Goal: Use online tool/utility: Utilize a website feature to perform a specific function

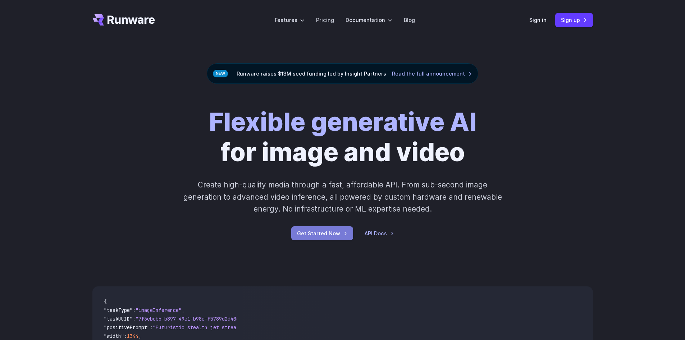
click at [311, 234] on link "Get Started Now" at bounding box center [322, 233] width 62 height 14
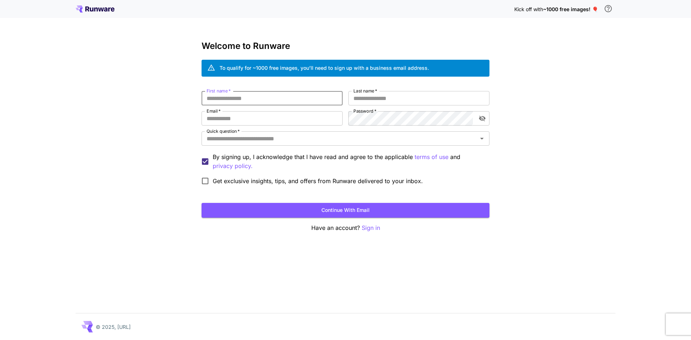
click at [264, 99] on input "First name   *" at bounding box center [272, 98] width 141 height 14
click at [378, 100] on input "Last name   *" at bounding box center [418, 98] width 141 height 14
click at [256, 93] on input "**********" at bounding box center [272, 98] width 141 height 14
type input "*******"
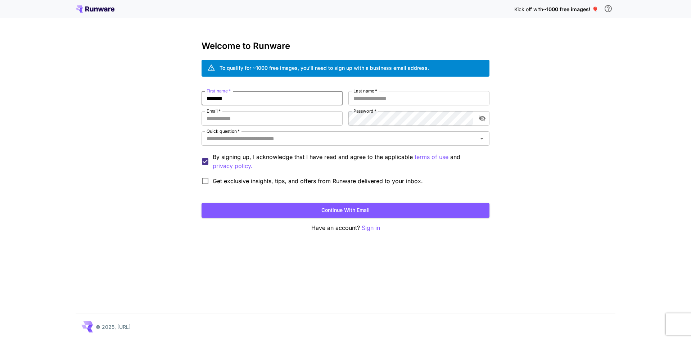
click at [384, 106] on div "First name   * ******* First name   * Last name   * Last name   * Email   * Ema…" at bounding box center [346, 140] width 288 height 98
click at [384, 103] on input "Last name   *" at bounding box center [418, 98] width 141 height 14
paste input "******"
type input "******"
click at [367, 114] on label "Password   *" at bounding box center [364, 111] width 23 height 6
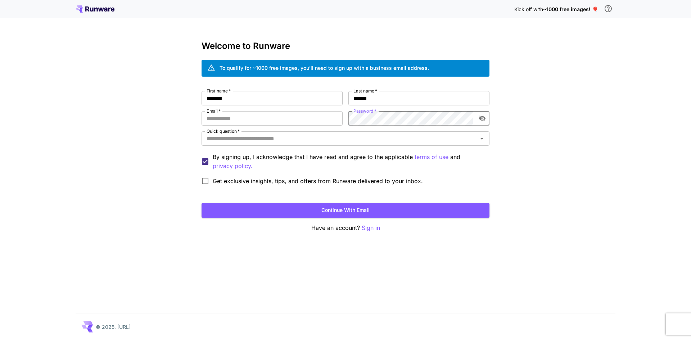
click at [480, 118] on icon "toggle password visibility" at bounding box center [482, 119] width 6 height 6
click at [271, 123] on input "Email   *" at bounding box center [272, 118] width 141 height 14
click at [249, 120] on input "**********" at bounding box center [272, 118] width 141 height 14
type input "**********"
click at [251, 139] on input "Quick question   *" at bounding box center [340, 139] width 272 height 10
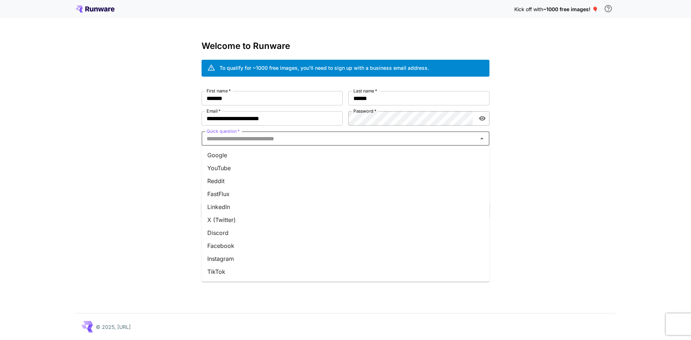
click at [244, 157] on li "Google" at bounding box center [346, 155] width 288 height 13
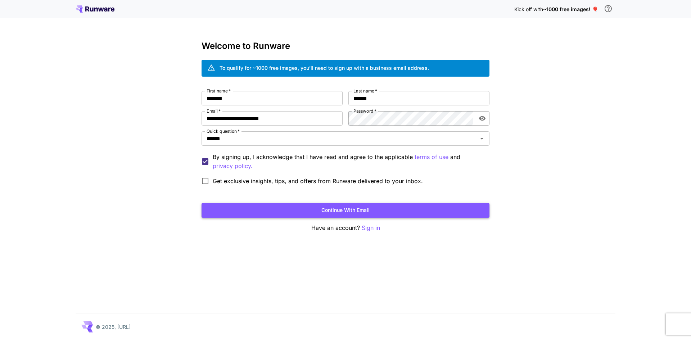
click at [234, 209] on button "Continue with email" at bounding box center [346, 210] width 288 height 15
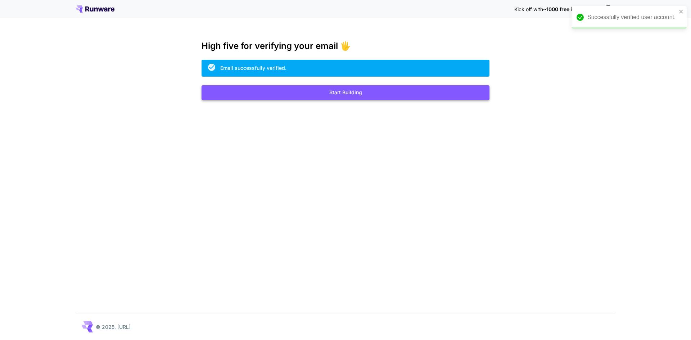
click at [349, 92] on button "Start Building" at bounding box center [346, 92] width 288 height 15
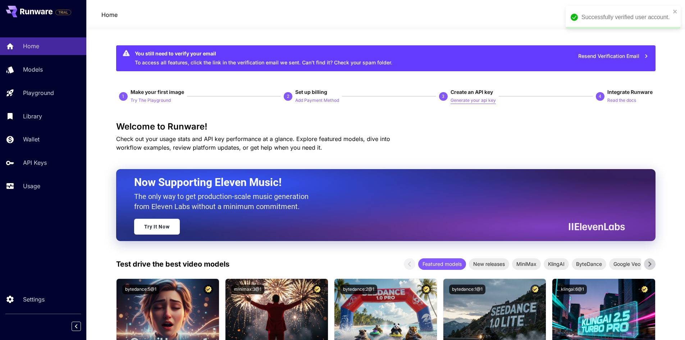
click at [484, 98] on p "Generate your api key" at bounding box center [473, 100] width 45 height 7
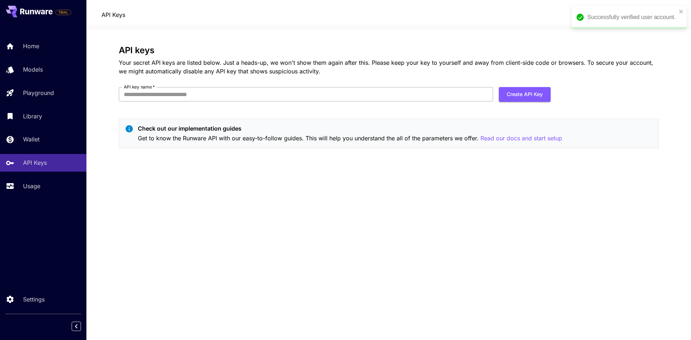
click at [441, 93] on input "API key name   *" at bounding box center [306, 94] width 374 height 14
type input "****"
click at [522, 95] on button "Create API Key" at bounding box center [525, 94] width 52 height 15
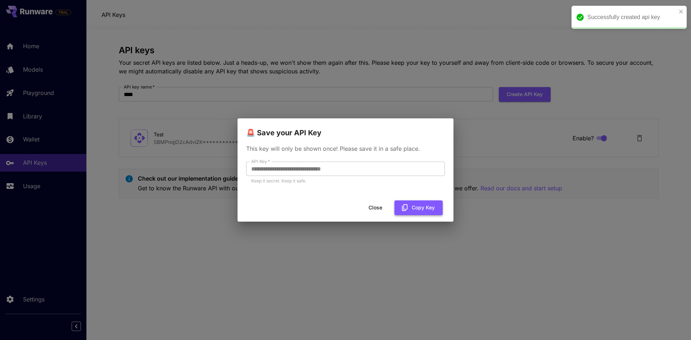
click at [413, 208] on button "Copy Key" at bounding box center [418, 207] width 48 height 15
click at [488, 260] on div "**********" at bounding box center [345, 170] width 691 height 340
click at [377, 210] on button "Close" at bounding box center [375, 207] width 32 height 15
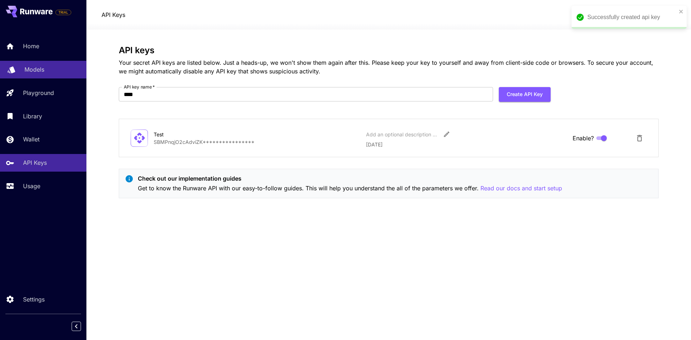
click at [58, 71] on div "Models" at bounding box center [52, 69] width 56 height 9
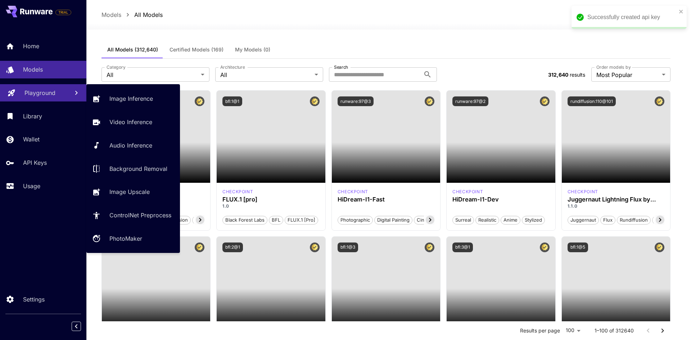
click at [38, 94] on p "Playground" at bounding box center [39, 93] width 31 height 9
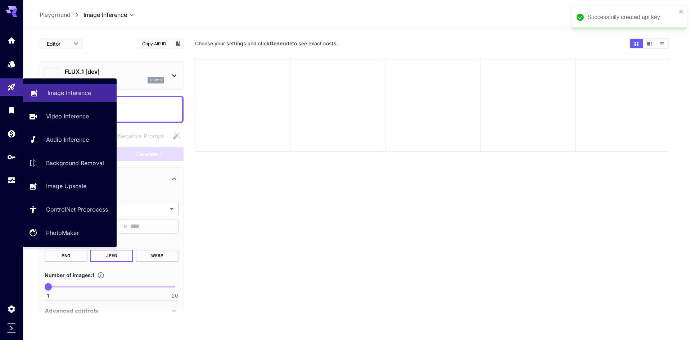
type input "**********"
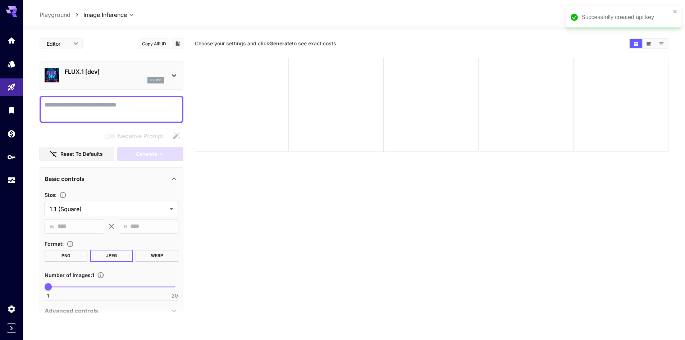
click at [129, 74] on p "FLUX.1 [dev]" at bounding box center [114, 71] width 99 height 9
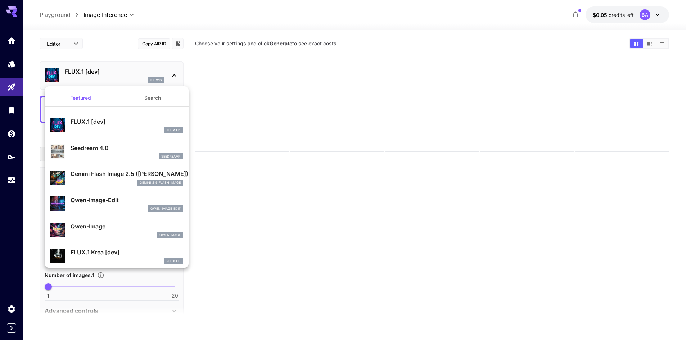
click at [111, 184] on div "gemini_2_5_flash_image" at bounding box center [127, 183] width 112 height 6
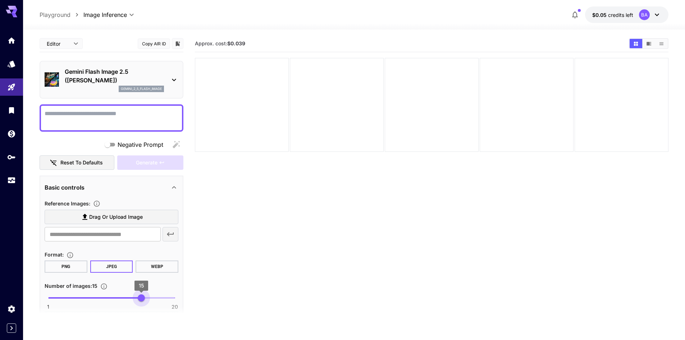
type input "**"
drag, startPoint x: 80, startPoint y: 298, endPoint x: 238, endPoint y: 311, distance: 158.6
click at [235, 311] on main "Editor **** ​ Copy AIR ID Gemini Flash Image 2.5 (Nano Banana) gemini_2_5_flash…" at bounding box center [354, 208] width 629 height 346
click at [108, 116] on textarea "Negative Prompt" at bounding box center [112, 117] width 134 height 17
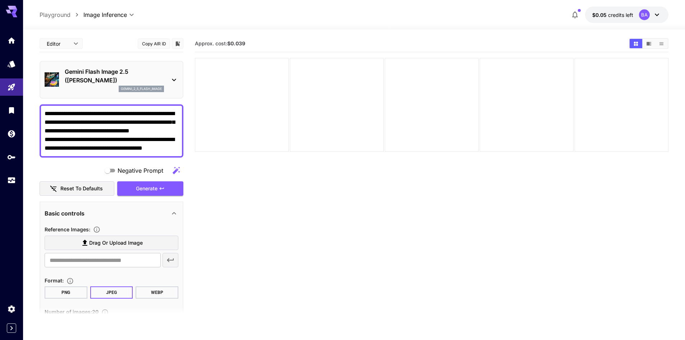
paste textarea
type textarea "**********"
click at [145, 188] on span "Generate" at bounding box center [147, 188] width 22 height 9
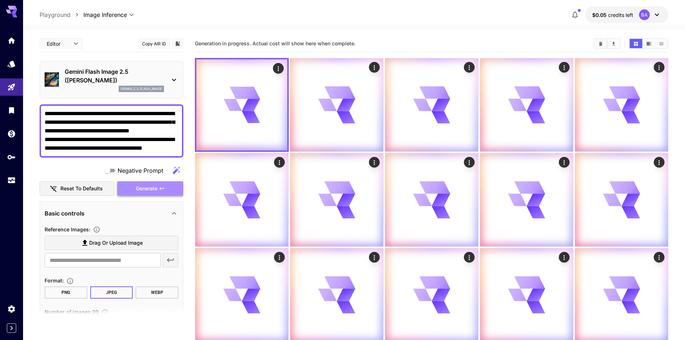
click at [145, 188] on span "Generate" at bounding box center [147, 188] width 22 height 9
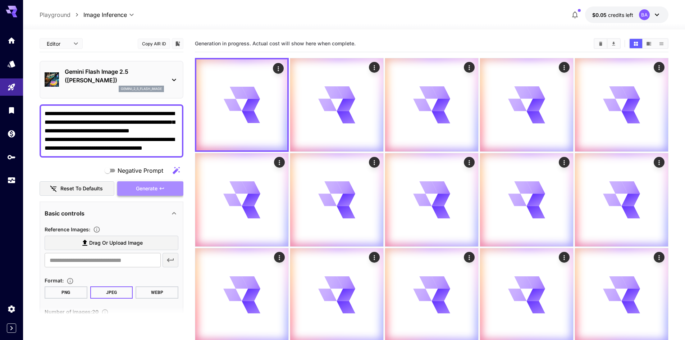
click at [145, 188] on span "Generate" at bounding box center [147, 188] width 22 height 9
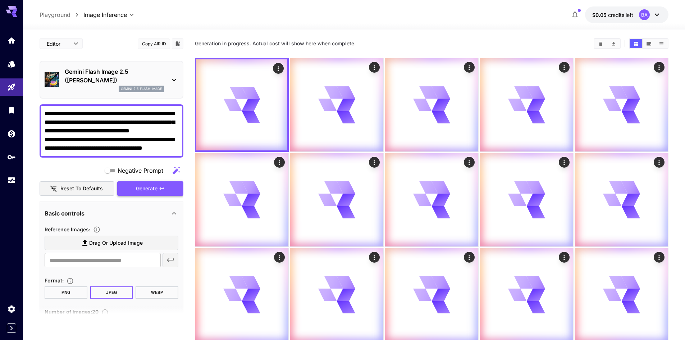
click at [145, 188] on span "Generate" at bounding box center [147, 188] width 22 height 9
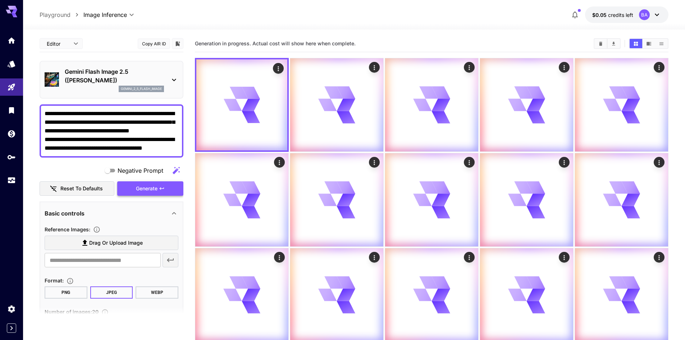
click at [145, 188] on span "Generate" at bounding box center [147, 188] width 22 height 9
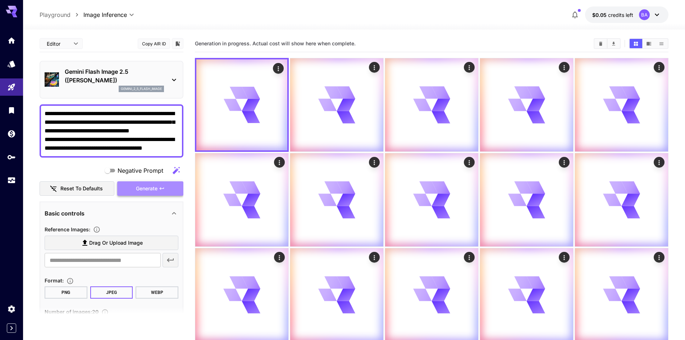
click at [145, 188] on span "Generate" at bounding box center [147, 188] width 22 height 9
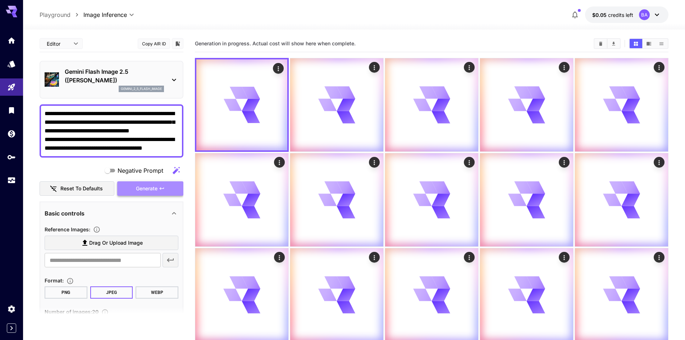
click at [145, 188] on span "Generate" at bounding box center [147, 188] width 22 height 9
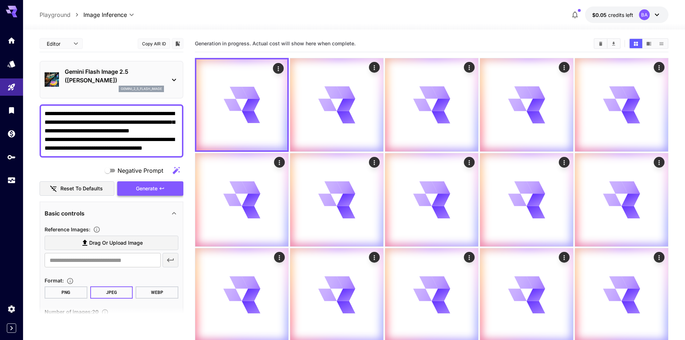
click at [145, 188] on span "Generate" at bounding box center [147, 188] width 22 height 9
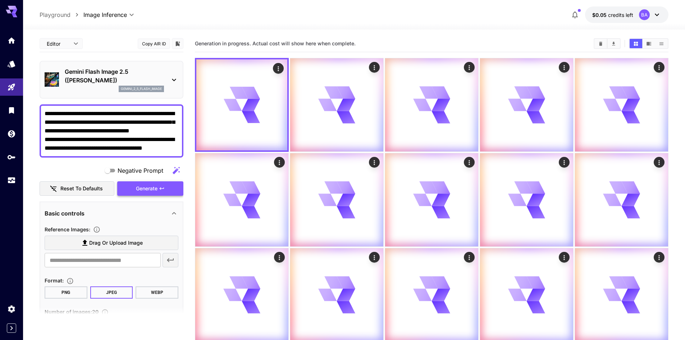
click at [145, 188] on span "Generate" at bounding box center [147, 188] width 22 height 9
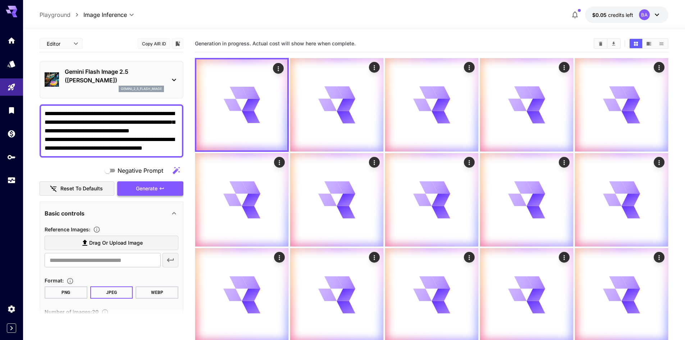
click at [145, 188] on span "Generate" at bounding box center [147, 188] width 22 height 9
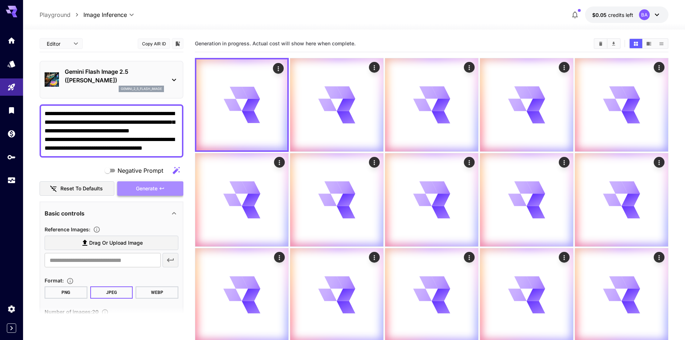
click at [145, 188] on span "Generate" at bounding box center [147, 188] width 22 height 9
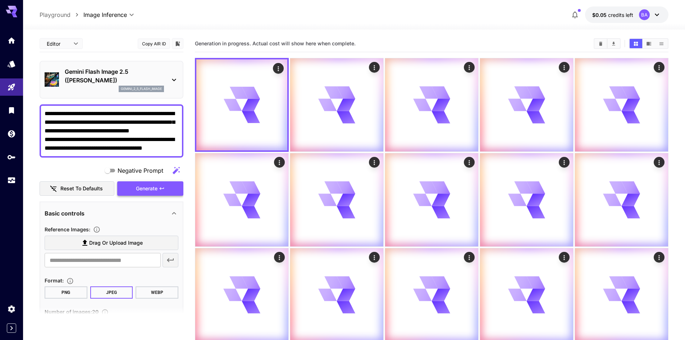
click at [145, 188] on span "Generate" at bounding box center [147, 188] width 22 height 9
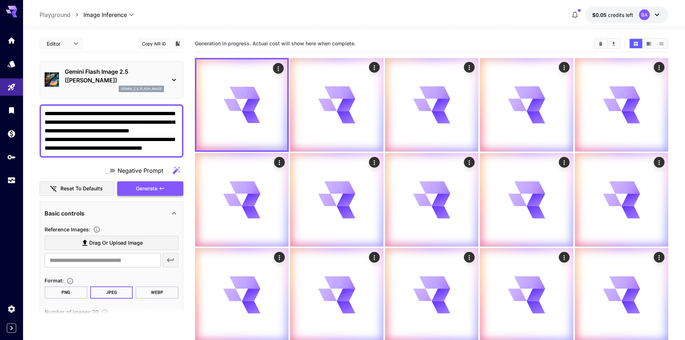
click at [145, 188] on span "Generate" at bounding box center [147, 188] width 22 height 9
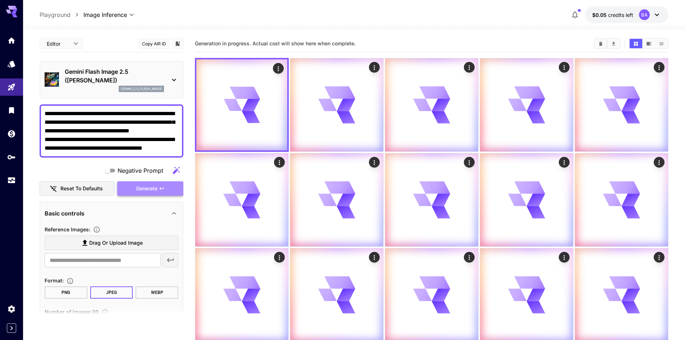
click at [145, 188] on span "Generate" at bounding box center [147, 188] width 22 height 9
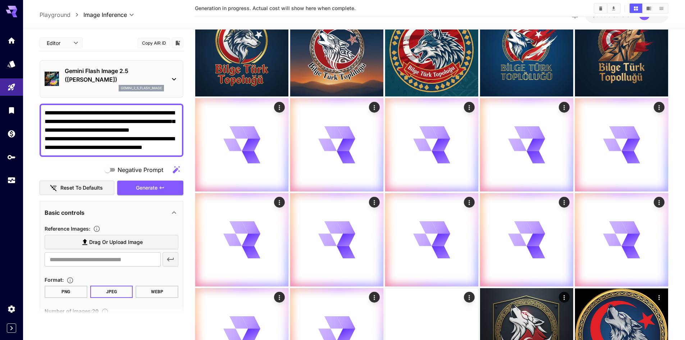
scroll to position [6199, 0]
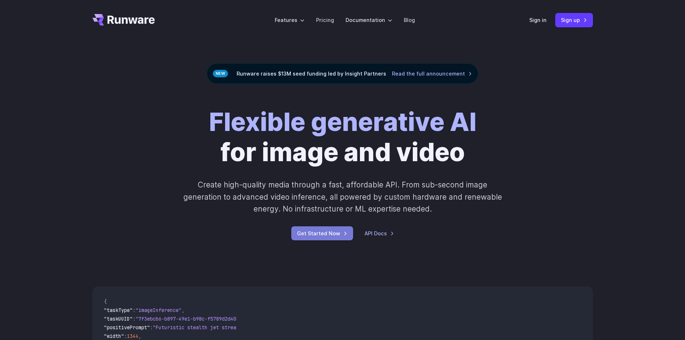
click at [326, 232] on link "Get Started Now" at bounding box center [322, 233] width 62 height 14
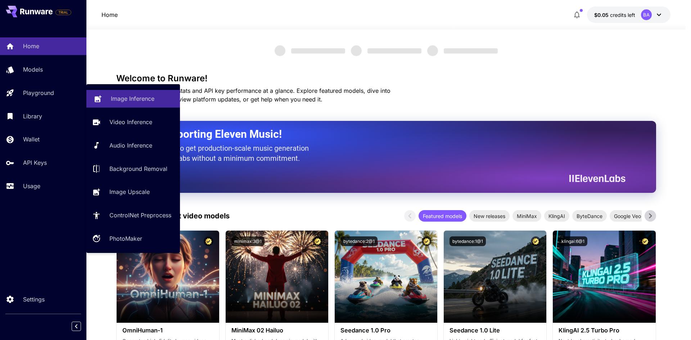
click at [109, 95] on link "Image Inference" at bounding box center [133, 99] width 94 height 18
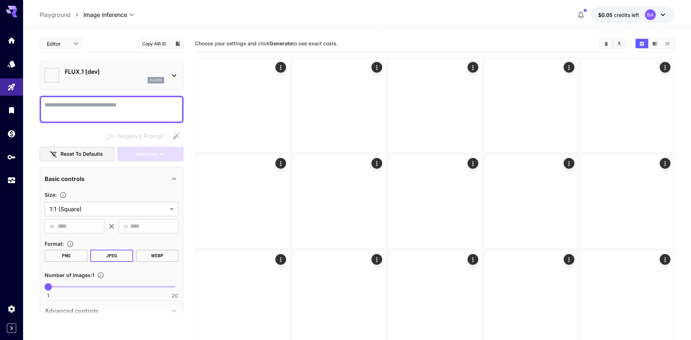
type input "**********"
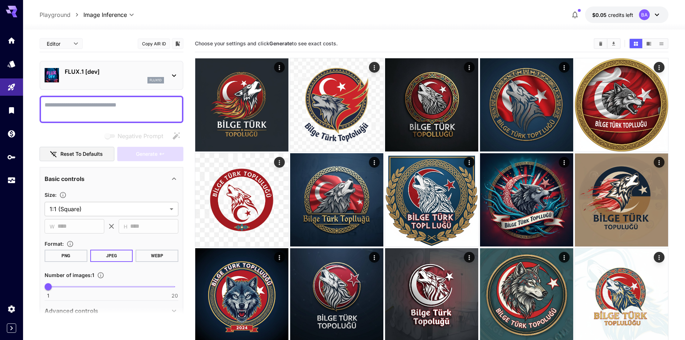
click at [404, 42] on section "Choose your settings and click Generate to see exact costs." at bounding box center [391, 43] width 393 height 7
click at [663, 44] on icon "Show media in list view" at bounding box center [661, 43] width 5 height 5
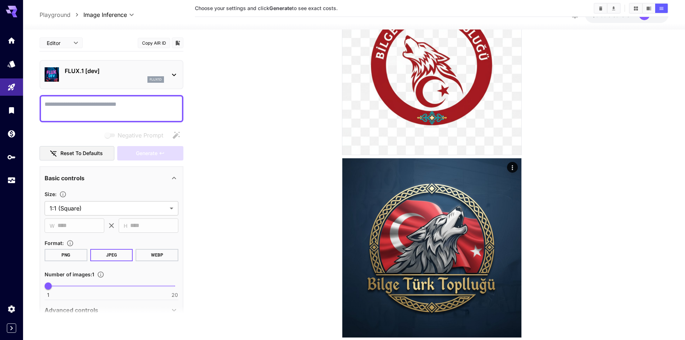
scroll to position [1032, 0]
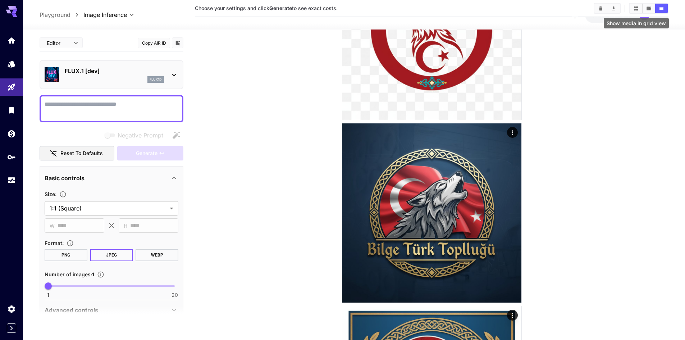
click at [639, 10] on button "Show media in grid view" at bounding box center [636, 8] width 13 height 9
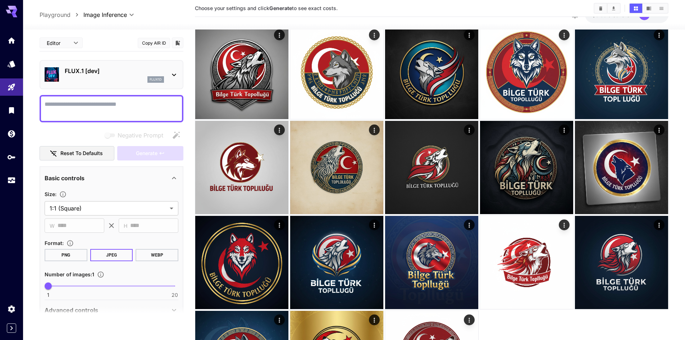
scroll to position [367, 0]
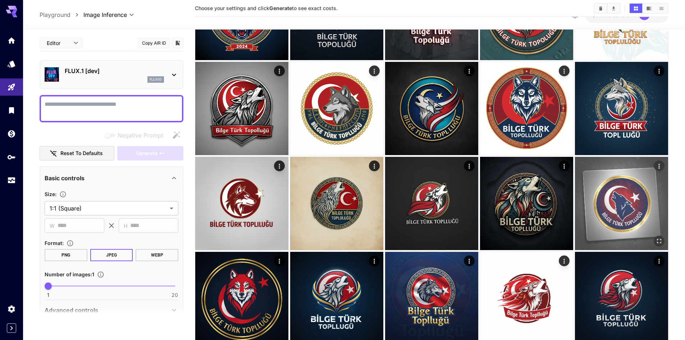
click at [644, 157] on img at bounding box center [621, 203] width 93 height 93
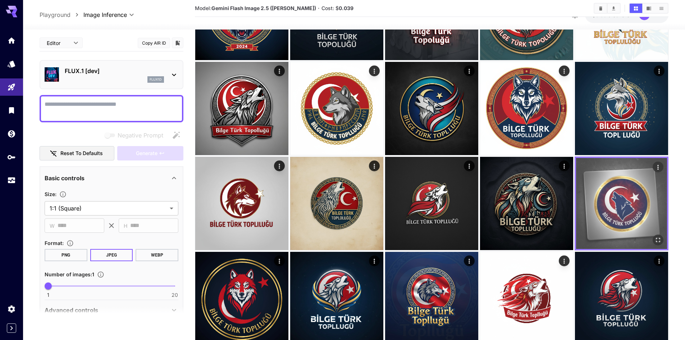
click at [626, 158] on img at bounding box center [621, 203] width 91 height 91
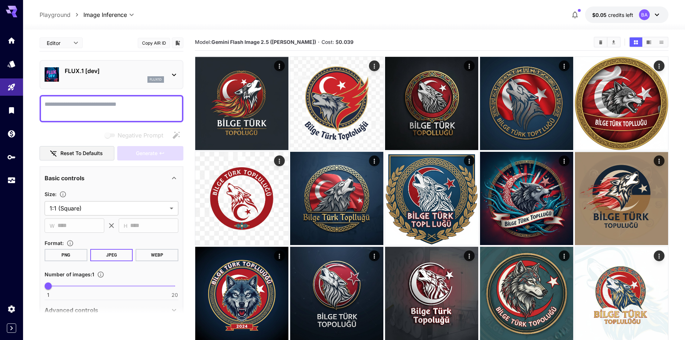
scroll to position [0, 0]
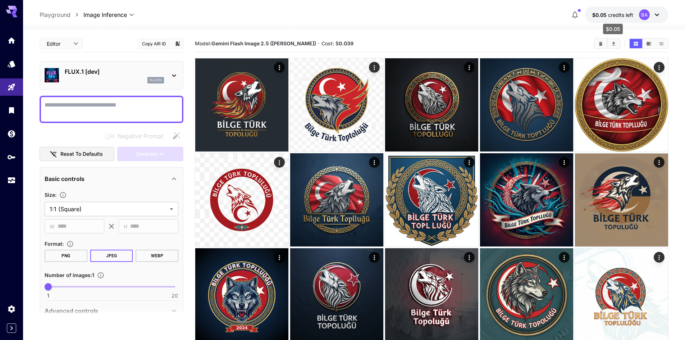
click at [614, 18] on span "credits left" at bounding box center [620, 15] width 25 height 6
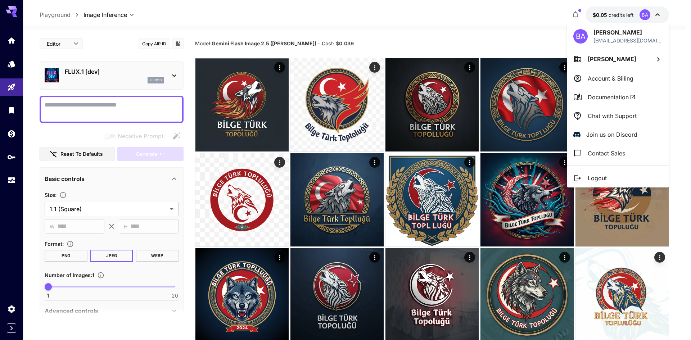
click at [398, 28] on div at bounding box center [345, 170] width 691 height 340
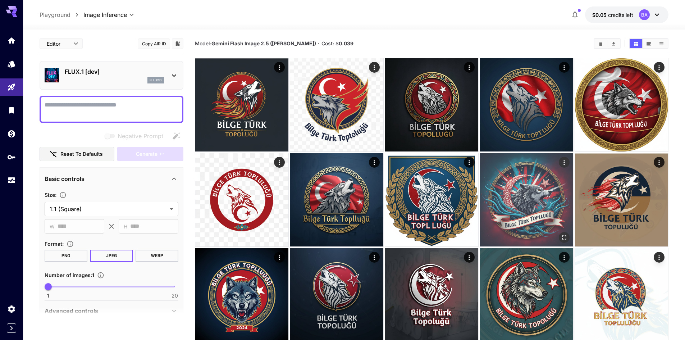
click at [563, 238] on icon "Open in fullscreen" at bounding box center [564, 237] width 7 height 7
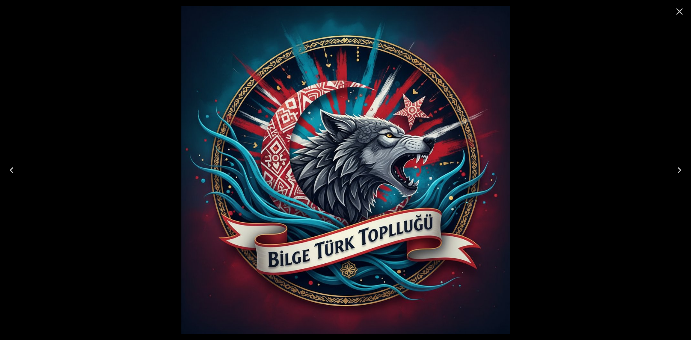
click at [12, 169] on icon "Previous" at bounding box center [12, 170] width 12 height 12
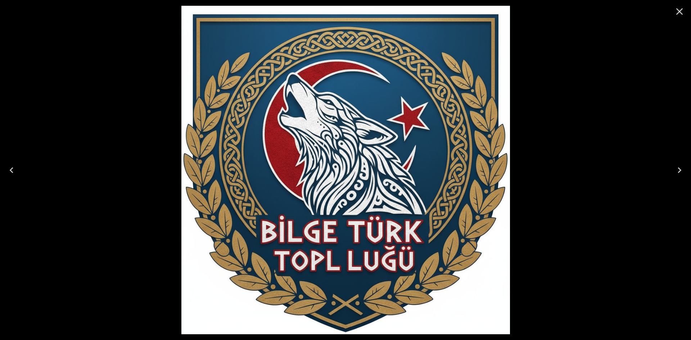
click at [677, 169] on icon "Next" at bounding box center [680, 170] width 12 height 12
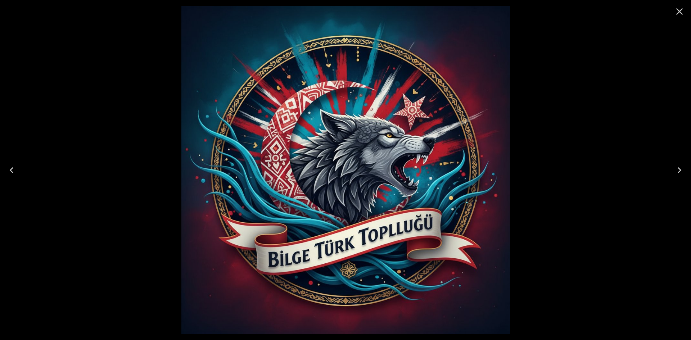
click at [677, 169] on icon "Next" at bounding box center [680, 170] width 12 height 12
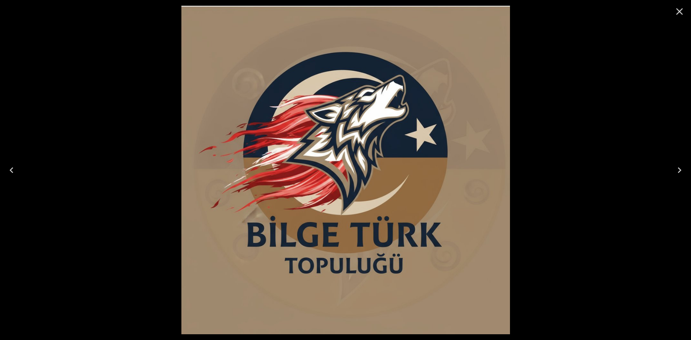
click at [677, 169] on icon "Next" at bounding box center [680, 170] width 12 height 12
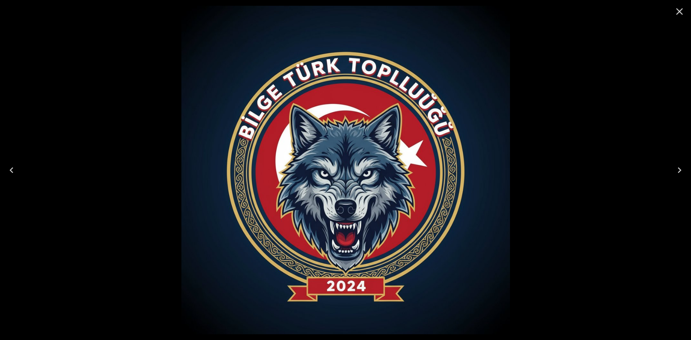
click at [677, 169] on icon "Next" at bounding box center [680, 170] width 12 height 12
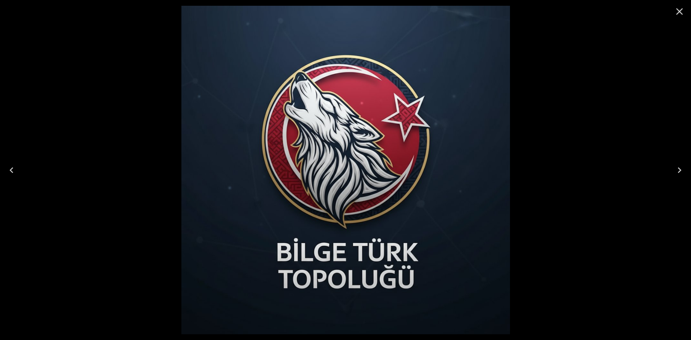
click at [11, 166] on icon "Previous" at bounding box center [12, 170] width 12 height 12
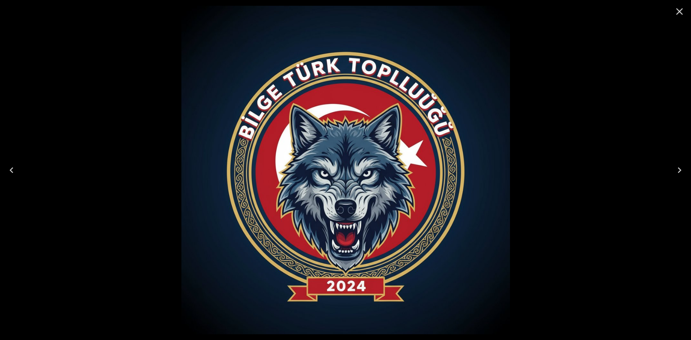
click at [682, 171] on icon "Next" at bounding box center [680, 170] width 12 height 12
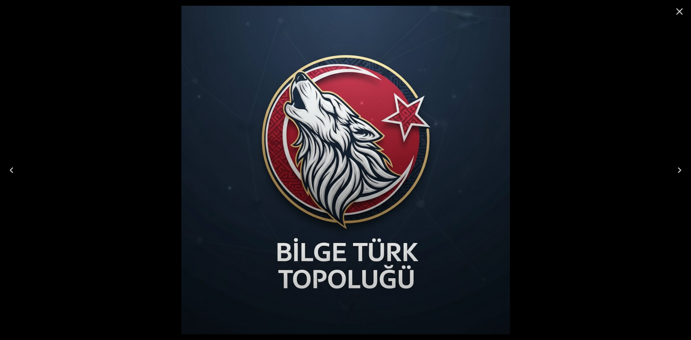
click at [682, 171] on icon "Next" at bounding box center [680, 170] width 12 height 12
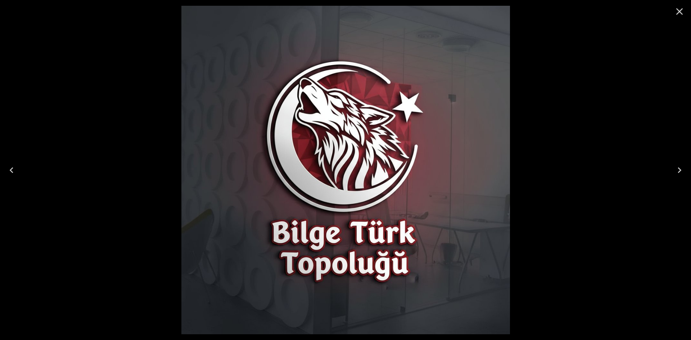
click at [682, 171] on icon "Next" at bounding box center [680, 170] width 12 height 12
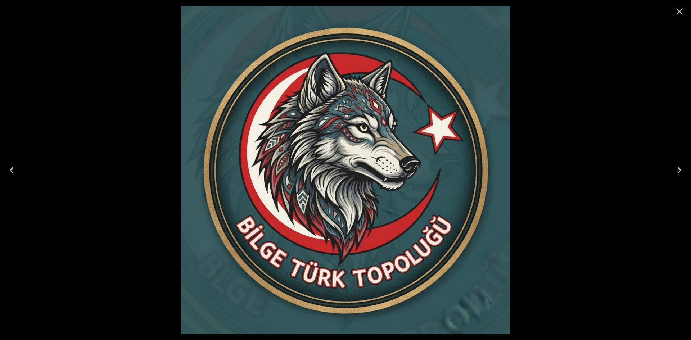
click at [682, 171] on icon "Next" at bounding box center [680, 170] width 12 height 12
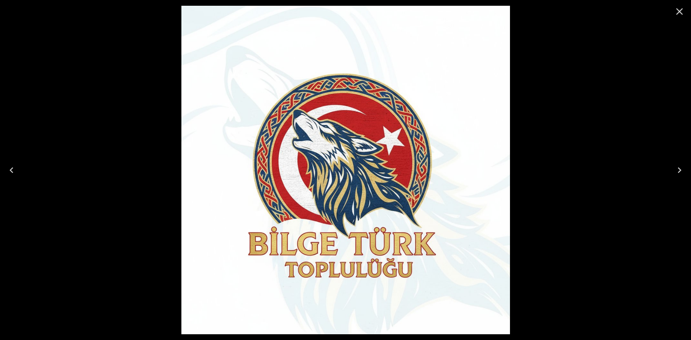
click at [682, 171] on icon "Next" at bounding box center [680, 170] width 12 height 12
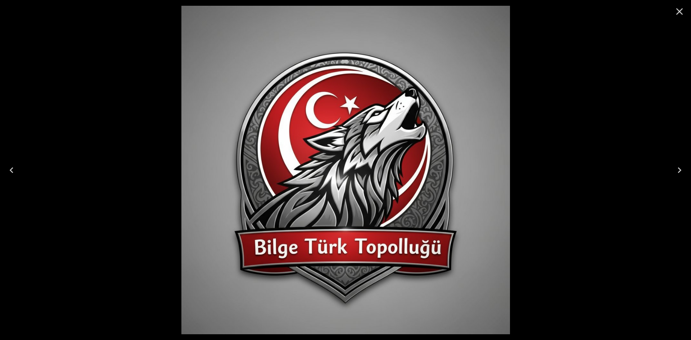
click at [682, 171] on icon "Next" at bounding box center [680, 170] width 12 height 12
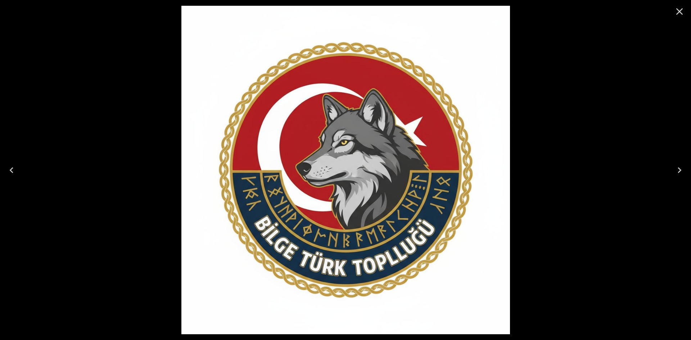
click at [682, 171] on icon "Next" at bounding box center [680, 170] width 12 height 12
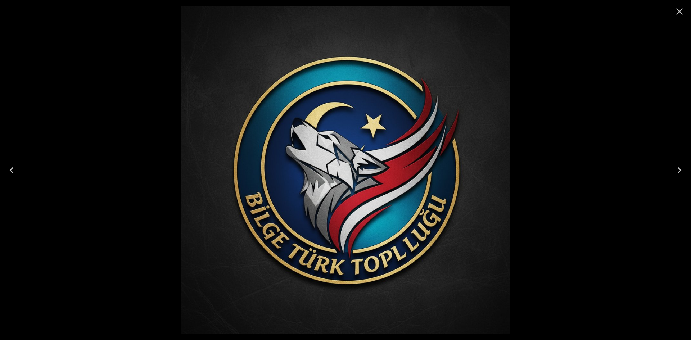
click at [13, 167] on icon "Previous" at bounding box center [12, 170] width 12 height 12
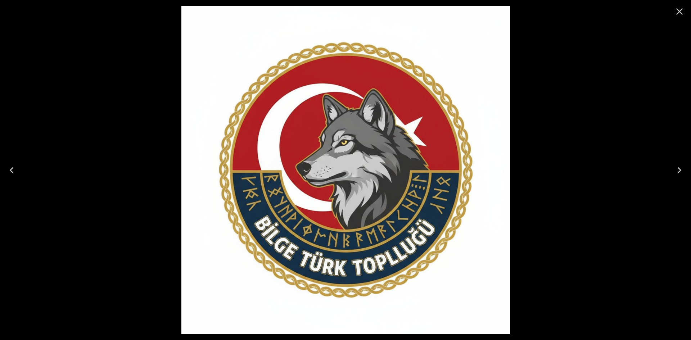
click at [684, 171] on icon "Next" at bounding box center [680, 170] width 12 height 12
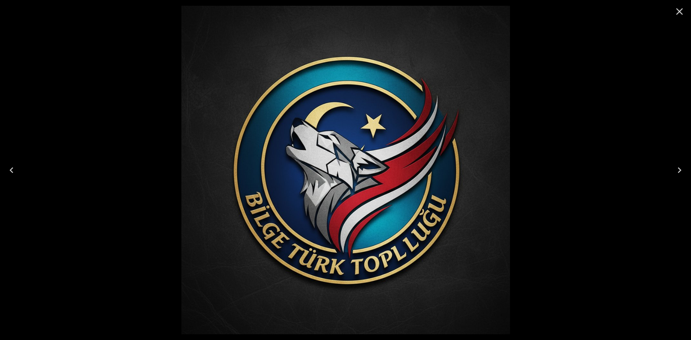
click at [684, 171] on icon "Next" at bounding box center [680, 170] width 12 height 12
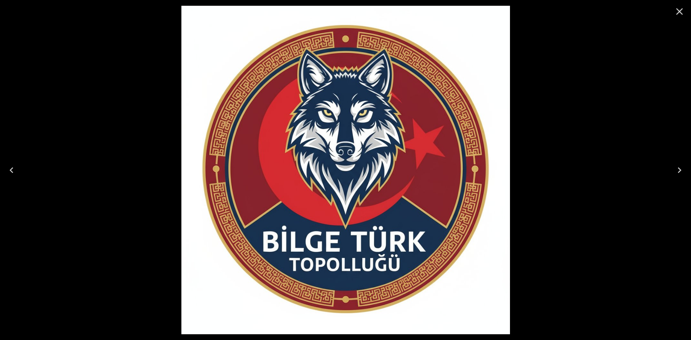
click at [684, 171] on icon "Next" at bounding box center [680, 170] width 12 height 12
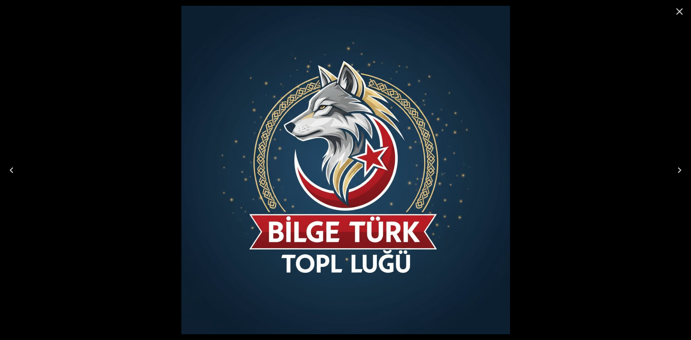
click at [682, 10] on icon "Close" at bounding box center [680, 12] width 12 height 12
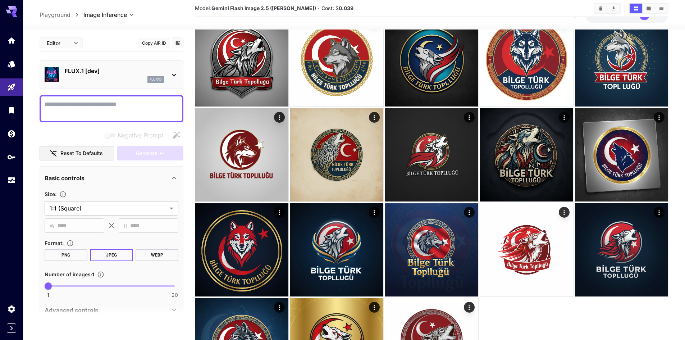
scroll to position [360, 0]
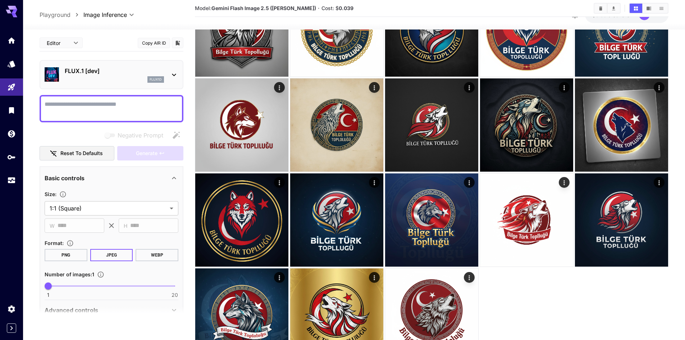
click at [556, 308] on div at bounding box center [432, 30] width 474 height 664
click at [564, 307] on div at bounding box center [432, 30] width 474 height 664
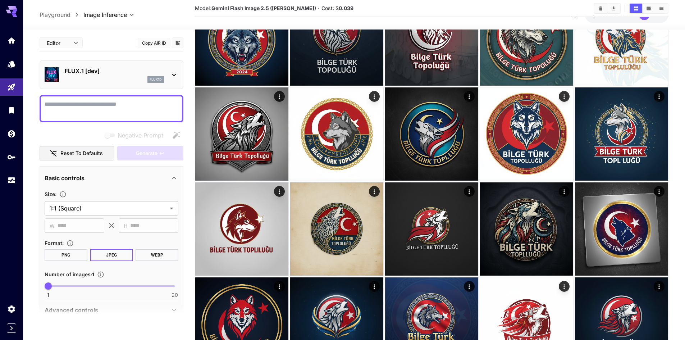
scroll to position [252, 0]
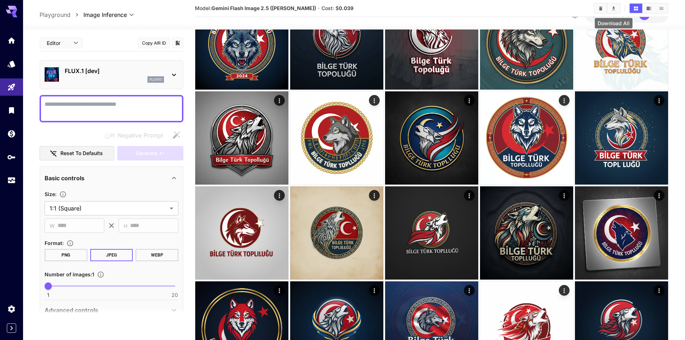
click at [614, 9] on icon "Download All" at bounding box center [613, 8] width 5 height 5
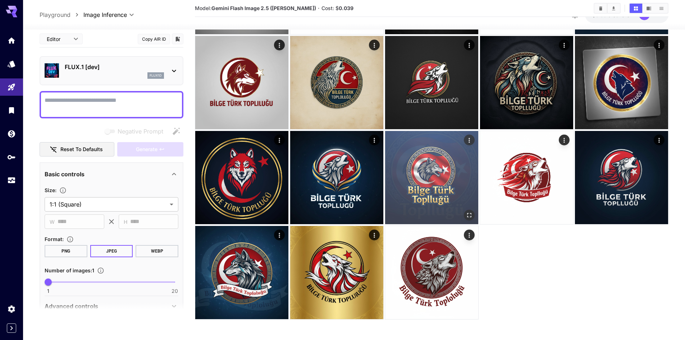
scroll to position [403, 0]
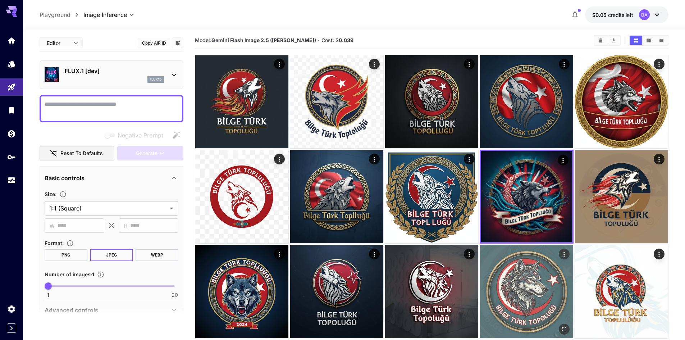
scroll to position [0, 0]
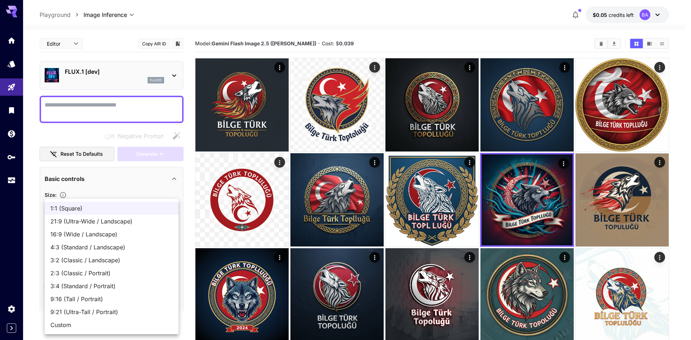
click at [152, 203] on li "1:1 (Square)" at bounding box center [112, 208] width 134 height 13
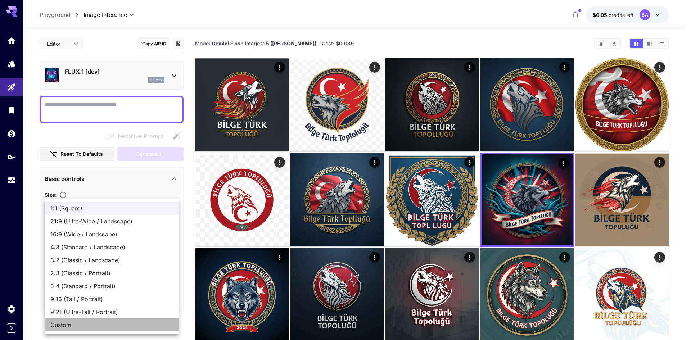
click at [77, 323] on span "Custom" at bounding box center [111, 325] width 122 height 9
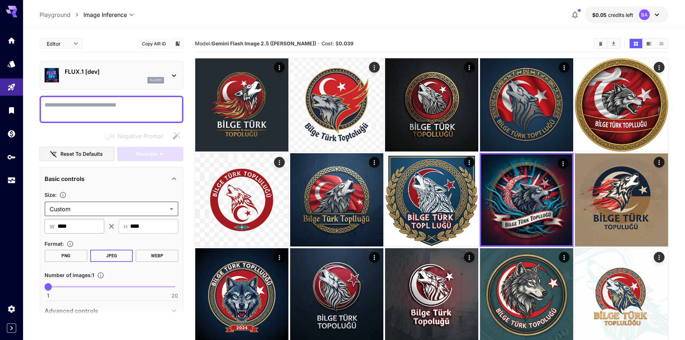
click at [83, 228] on input "****" at bounding box center [81, 226] width 47 height 14
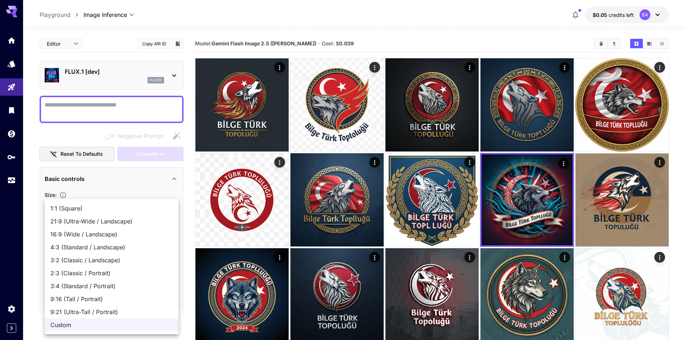
click at [82, 211] on span "1:1 (Square)" at bounding box center [111, 208] width 122 height 9
type input "**********"
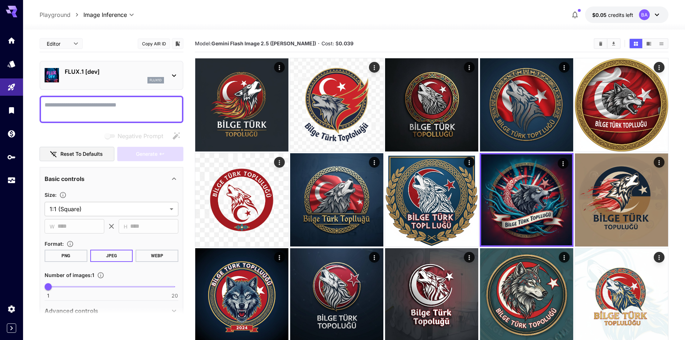
click at [94, 312] on section at bounding box center [112, 315] width 144 height 18
click at [139, 78] on div "flux1d" at bounding box center [114, 80] width 99 height 6
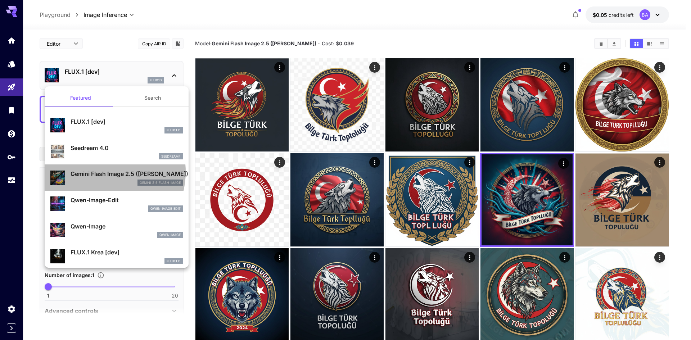
click at [103, 172] on p "Gemini Flash Image 2.5 (Nano Banana)" at bounding box center [127, 173] width 112 height 9
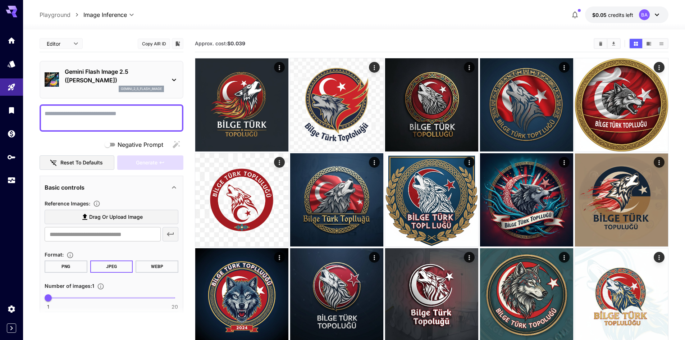
click at [616, 10] on button "$0.05 credits left BA" at bounding box center [626, 14] width 83 height 17
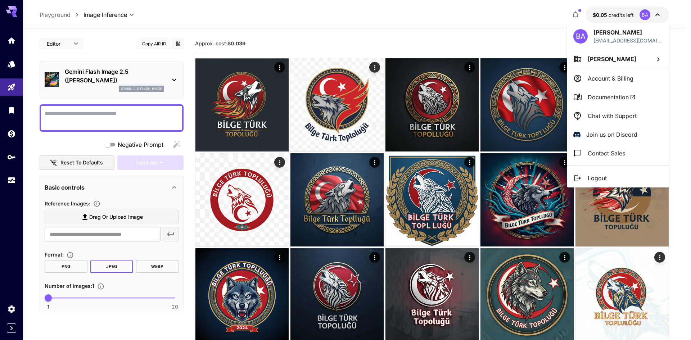
click at [12, 137] on div at bounding box center [345, 170] width 691 height 340
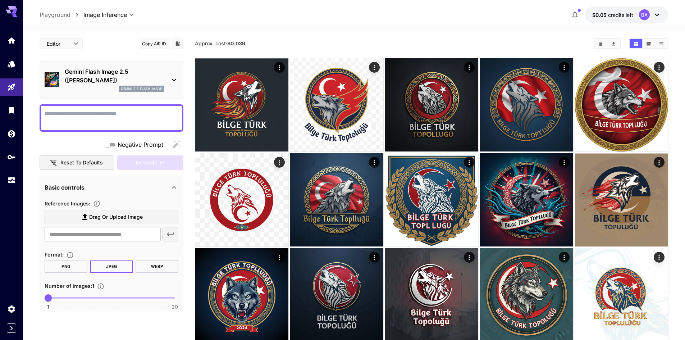
click at [12, 133] on div "BA Batuhan Aramaz batuhanaramazz@gmail.com Batuhan Aramaz Account & Billing Doc…" at bounding box center [57, 170] width 115 height 340
click at [12, 132] on icon "Wallet" at bounding box center [12, 131] width 7 height 7
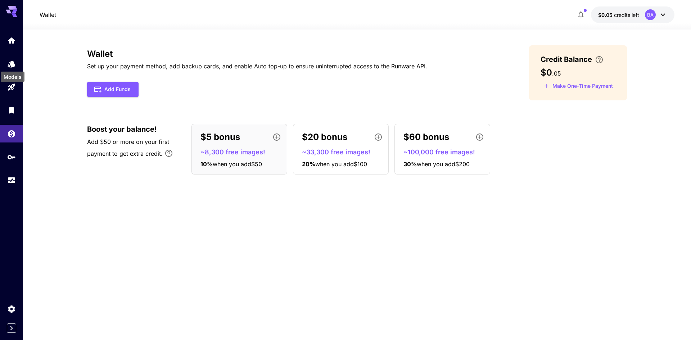
click at [10, 82] on div "Models" at bounding box center [12, 75] width 25 height 16
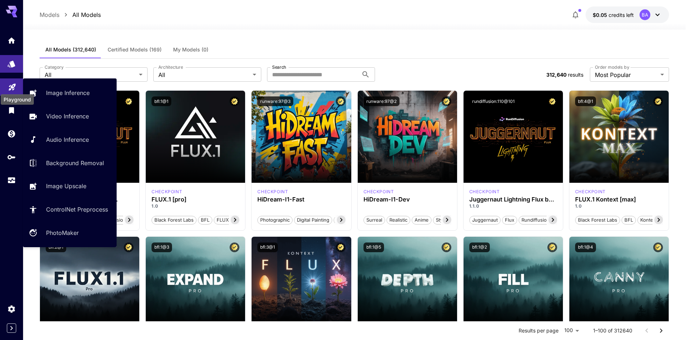
click at [12, 86] on icon "Playground" at bounding box center [12, 85] width 7 height 7
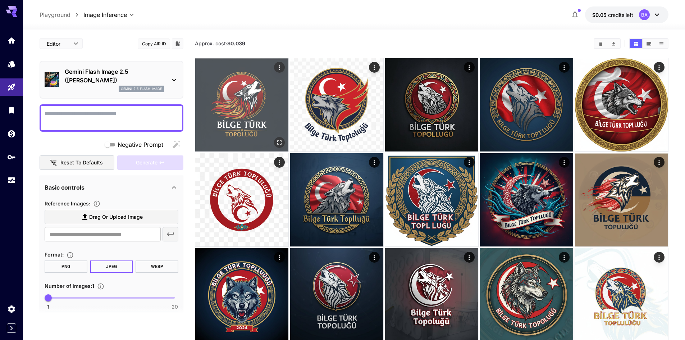
click at [264, 121] on img at bounding box center [241, 104] width 93 height 93
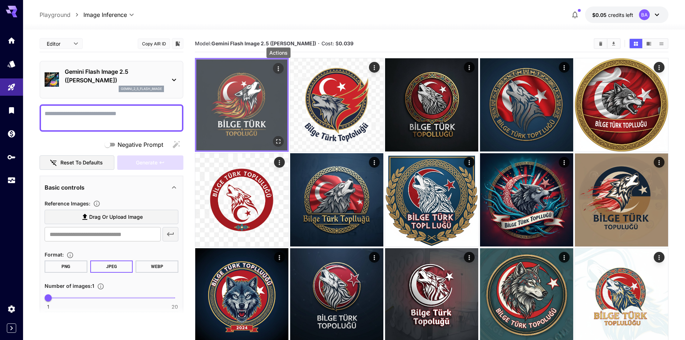
click at [280, 64] on div "Actions" at bounding box center [278, 68] width 7 height 9
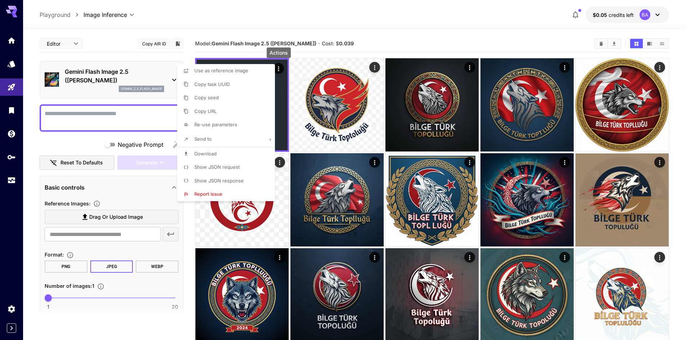
click at [237, 141] on li "Send to" at bounding box center [228, 139] width 102 height 15
click at [398, 234] on div at bounding box center [345, 170] width 691 height 340
click at [552, 254] on div at bounding box center [345, 170] width 691 height 340
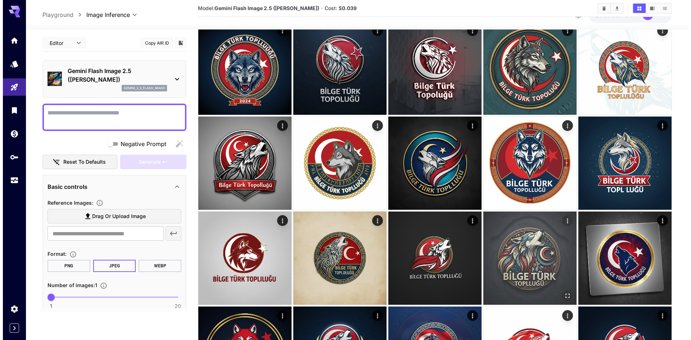
scroll to position [288, 0]
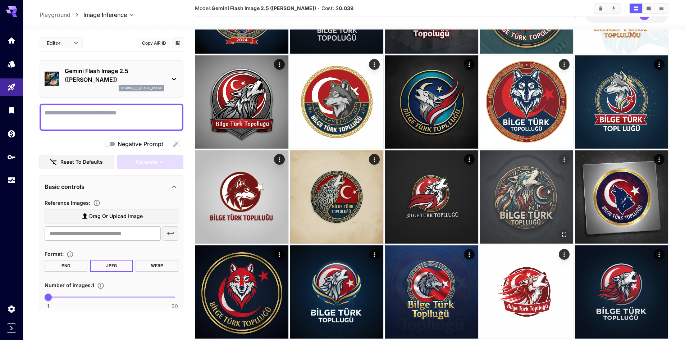
click at [531, 217] on img at bounding box center [526, 196] width 93 height 93
click at [561, 159] on icon "Actions" at bounding box center [563, 160] width 7 height 7
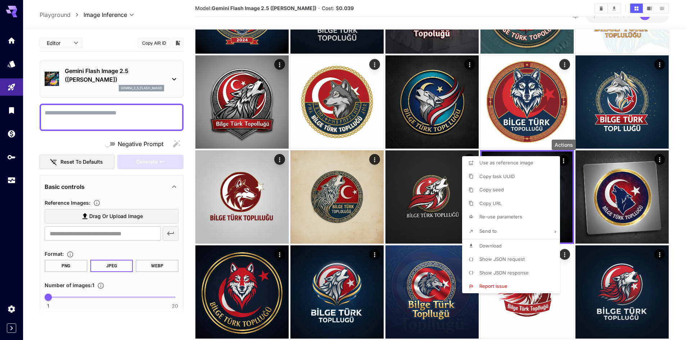
click at [502, 233] on li "Send to" at bounding box center [513, 231] width 102 height 15
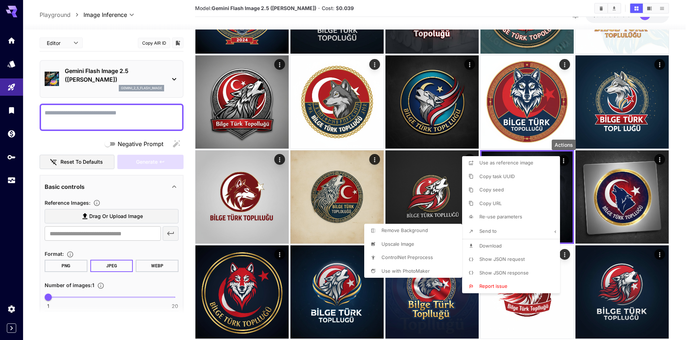
click at [425, 244] on li "Upscale Image" at bounding box center [415, 244] width 102 height 14
type input "**********"
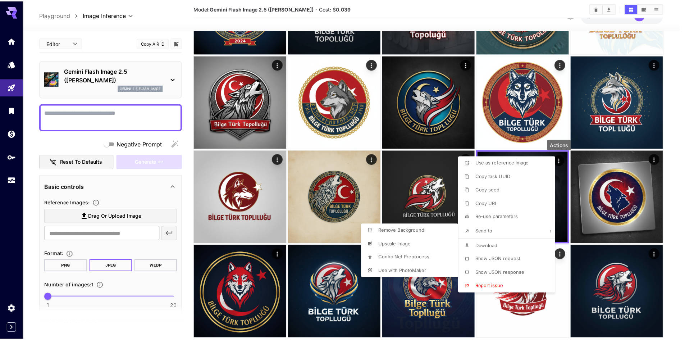
scroll to position [12, 0]
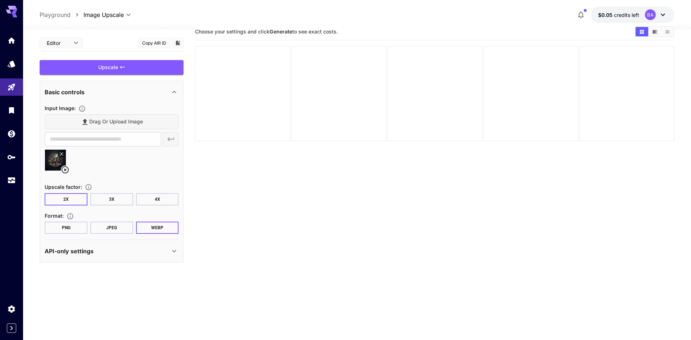
type input "**********"
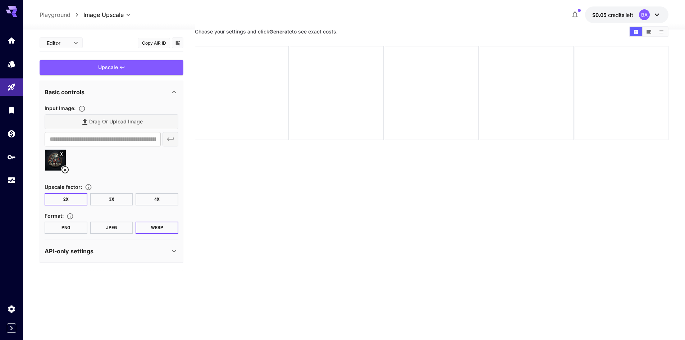
click at [159, 204] on button "4X" at bounding box center [157, 199] width 43 height 12
click at [82, 228] on button "PNG" at bounding box center [66, 228] width 43 height 12
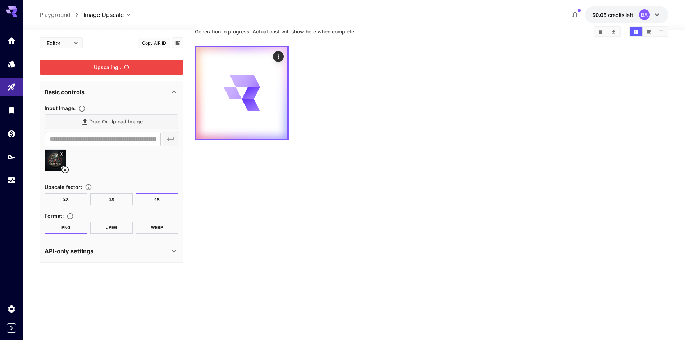
click at [113, 67] on div "Upscaling..." at bounding box center [112, 67] width 144 height 15
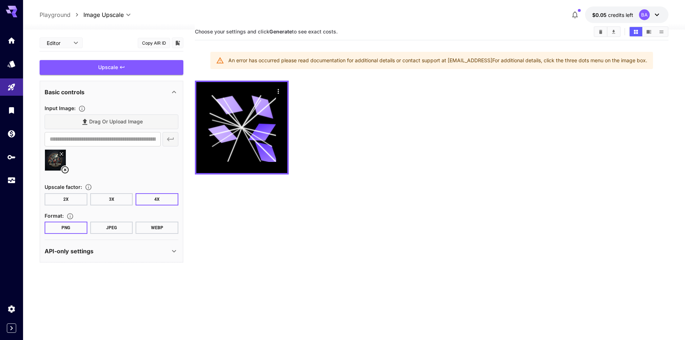
click at [402, 154] on div at bounding box center [432, 128] width 474 height 94
click at [71, 202] on button "2X" at bounding box center [66, 199] width 43 height 12
click at [134, 70] on div "Upscale" at bounding box center [112, 67] width 144 height 15
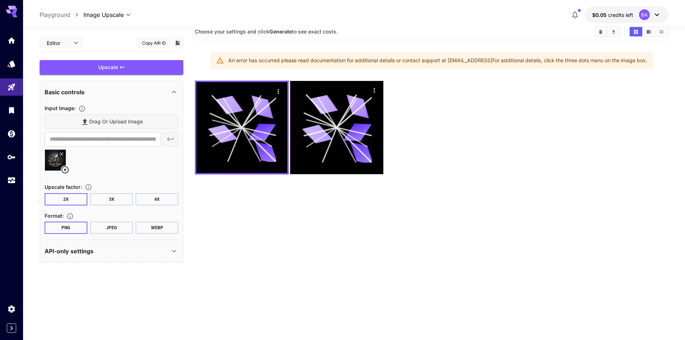
click at [655, 12] on icon at bounding box center [657, 14] width 9 height 9
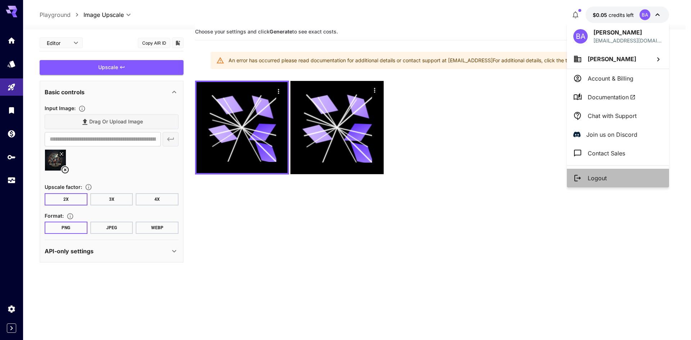
click at [603, 178] on p "Logout" at bounding box center [597, 178] width 19 height 9
